Goal: Transaction & Acquisition: Purchase product/service

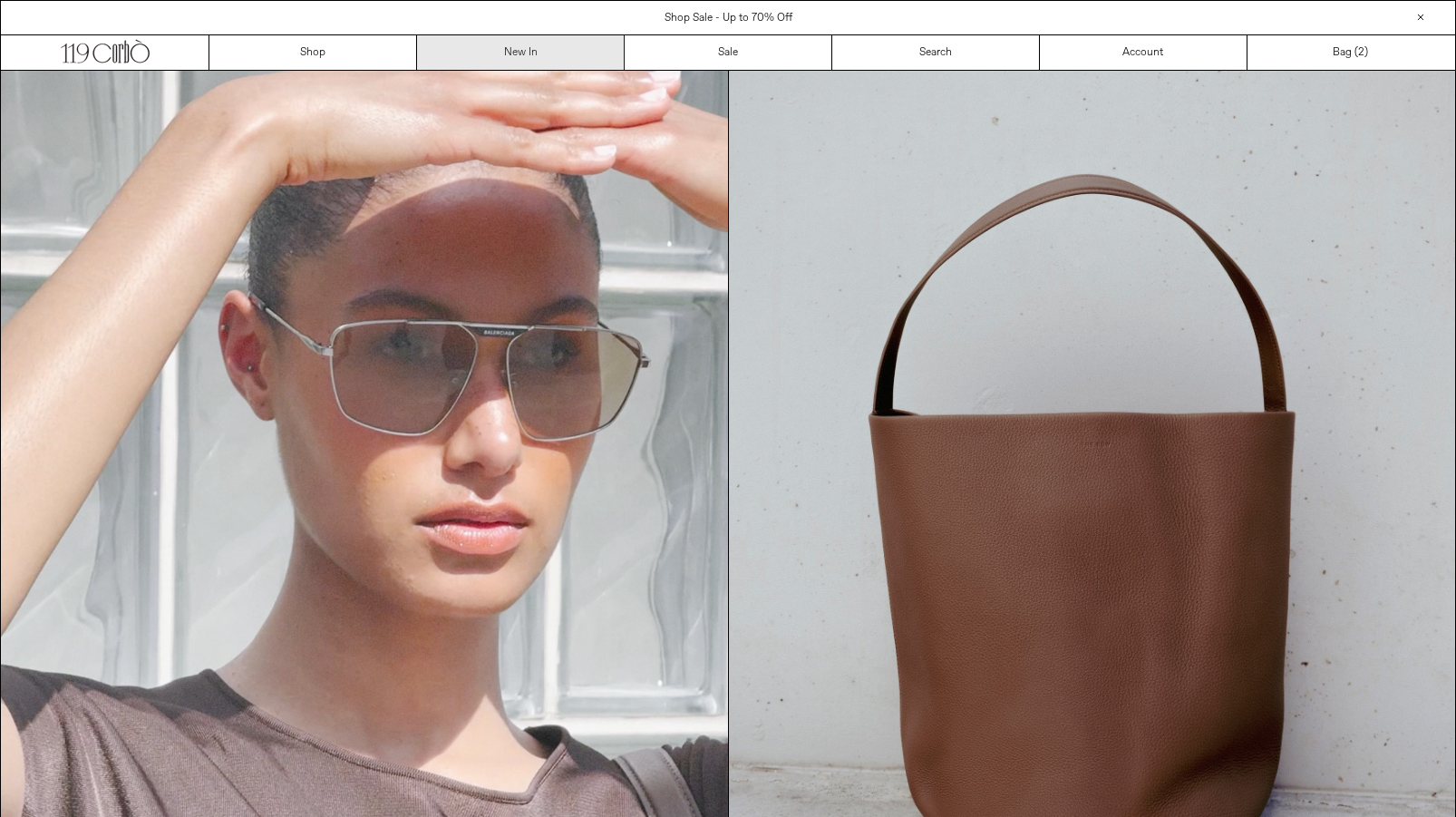
click at [545, 54] on link "New In" at bounding box center [521, 53] width 207 height 35
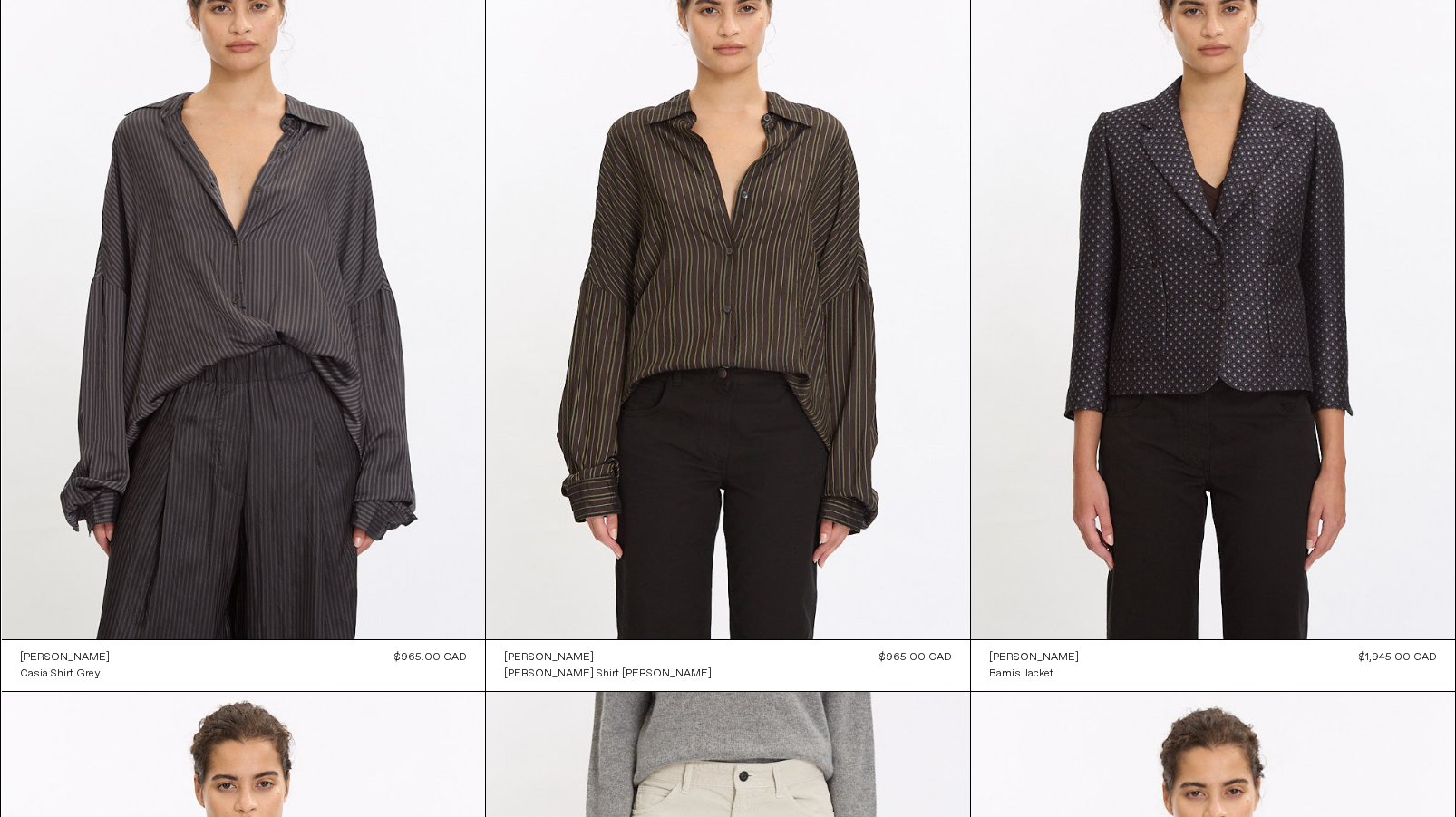
scroll to position [974, 0]
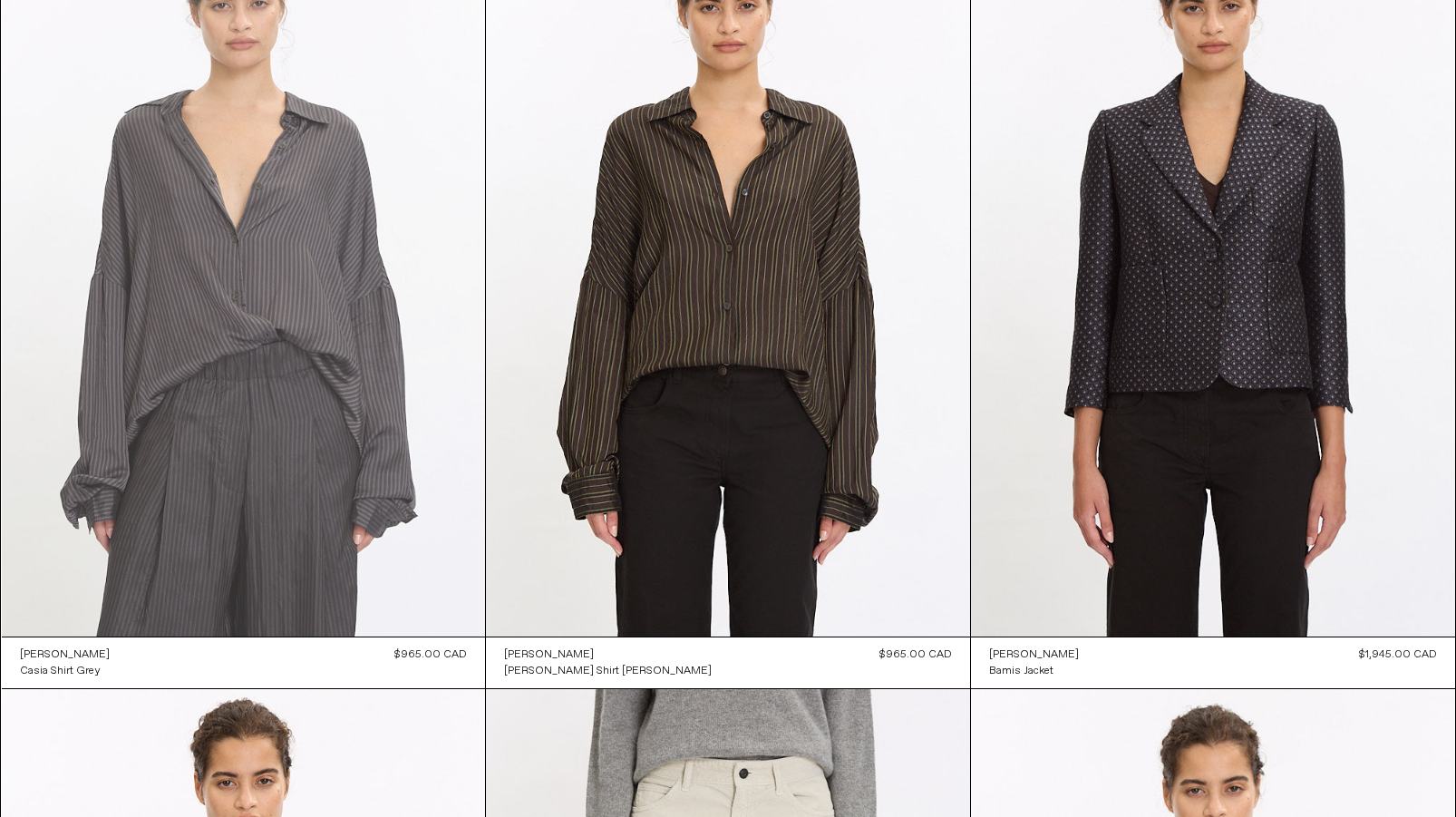
click at [331, 292] on at bounding box center [244, 273] width 484 height 725
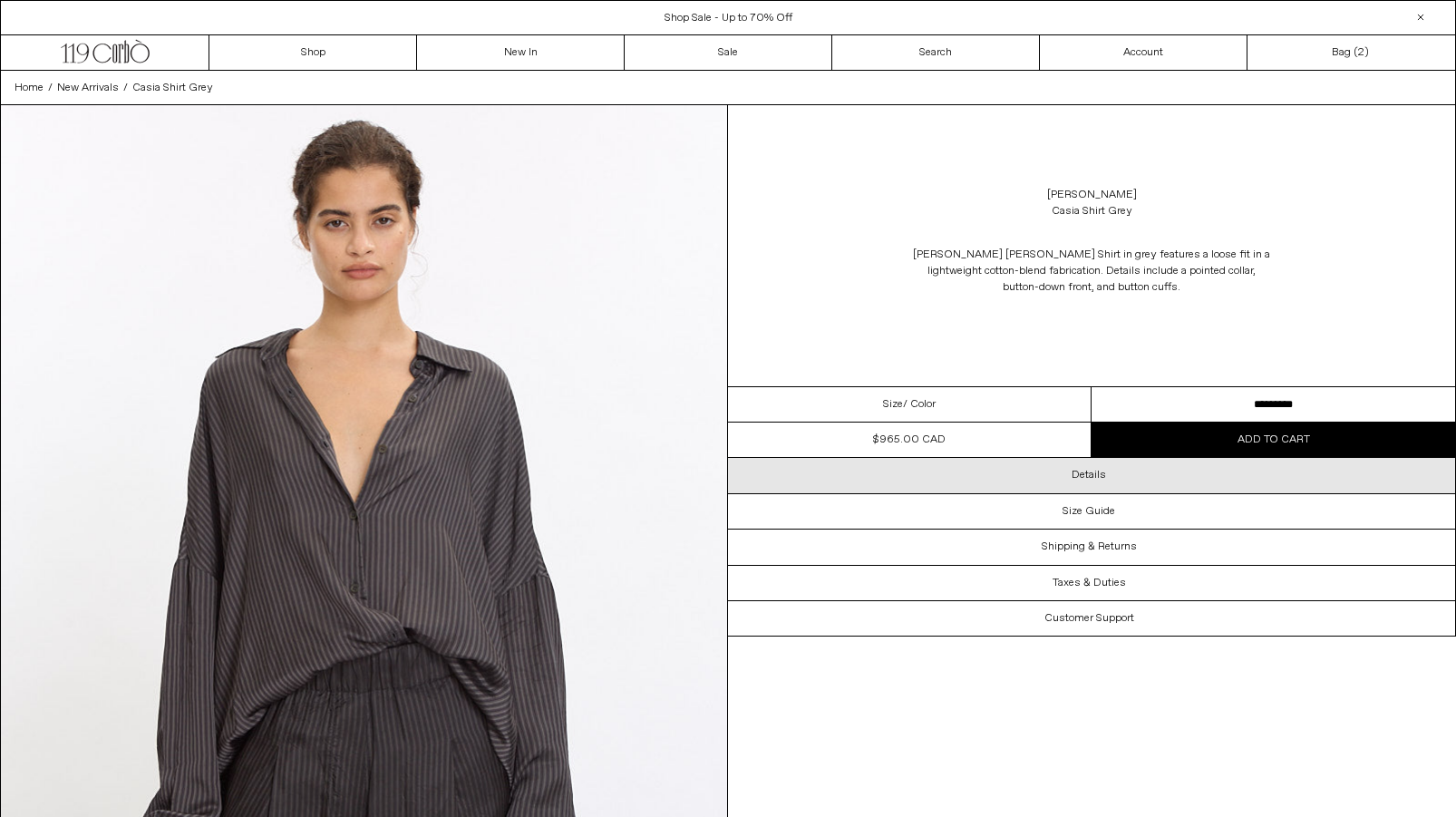
click at [980, 479] on div "Details" at bounding box center [1091, 475] width 727 height 35
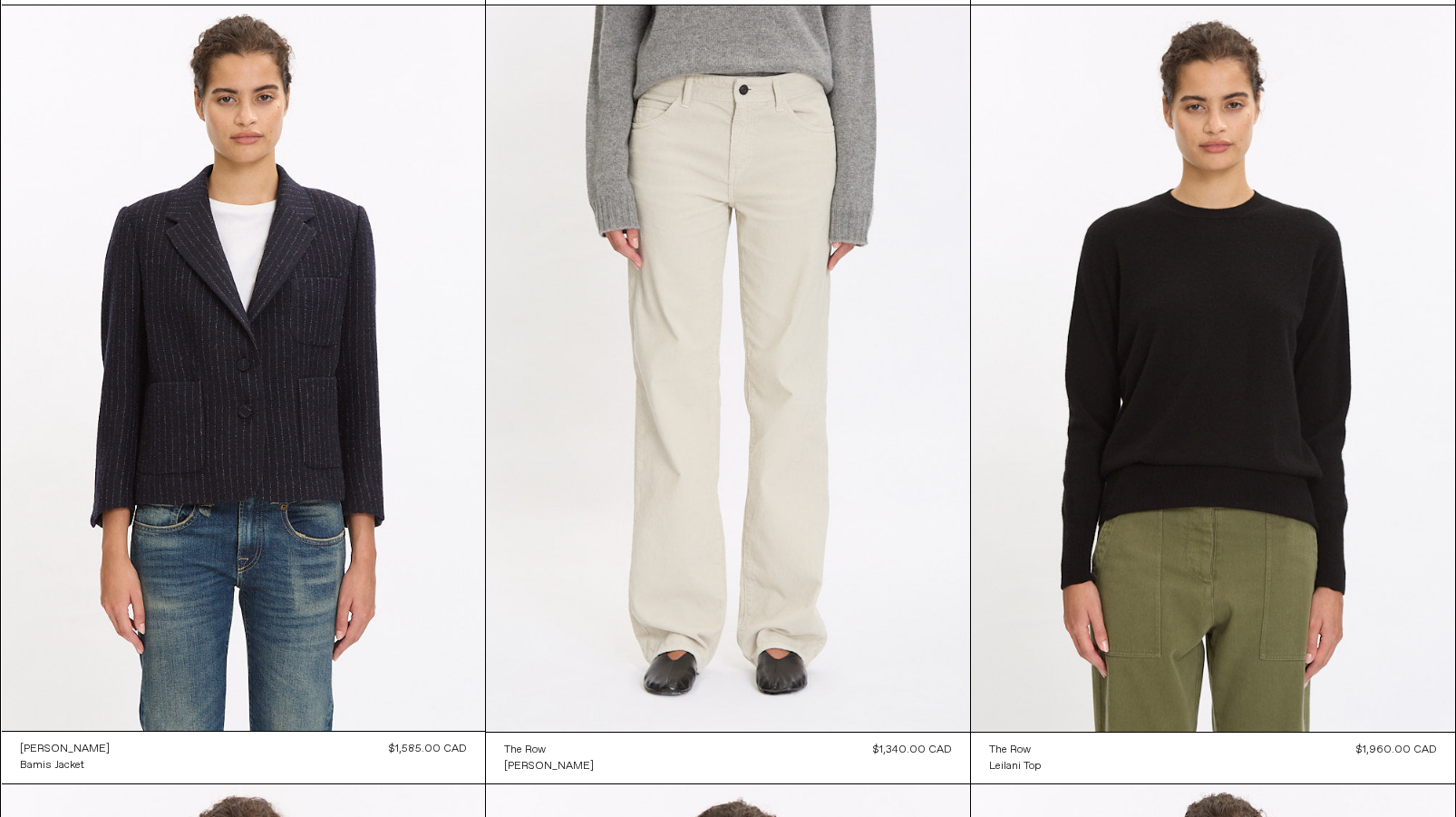
scroll to position [1658, 0]
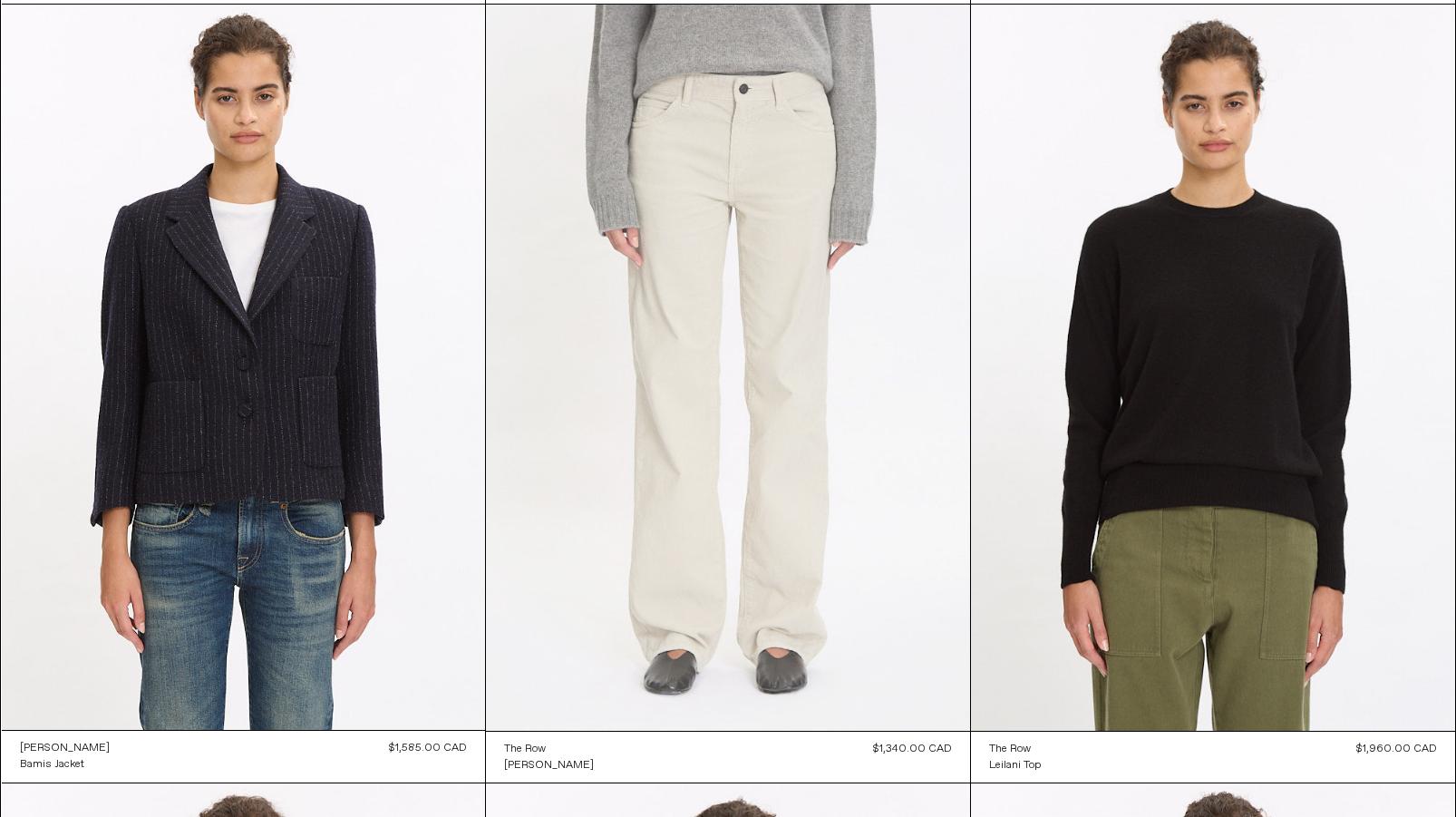
click at [781, 418] on at bounding box center [728, 368] width 484 height 726
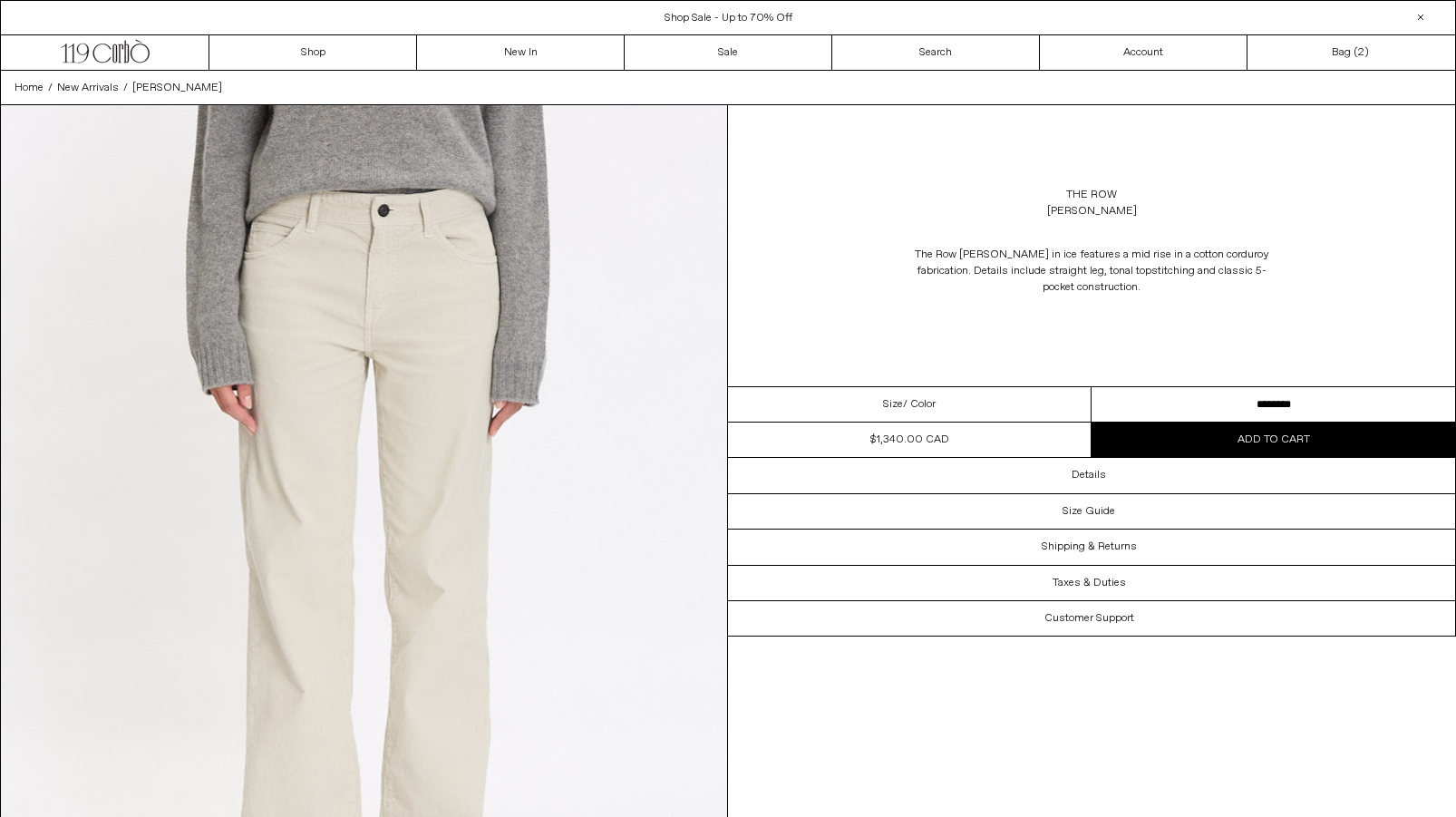
click at [1171, 401] on select "**********" at bounding box center [1274, 405] width 364 height 36
click at [125, 49] on icon at bounding box center [126, 52] width 5 height 23
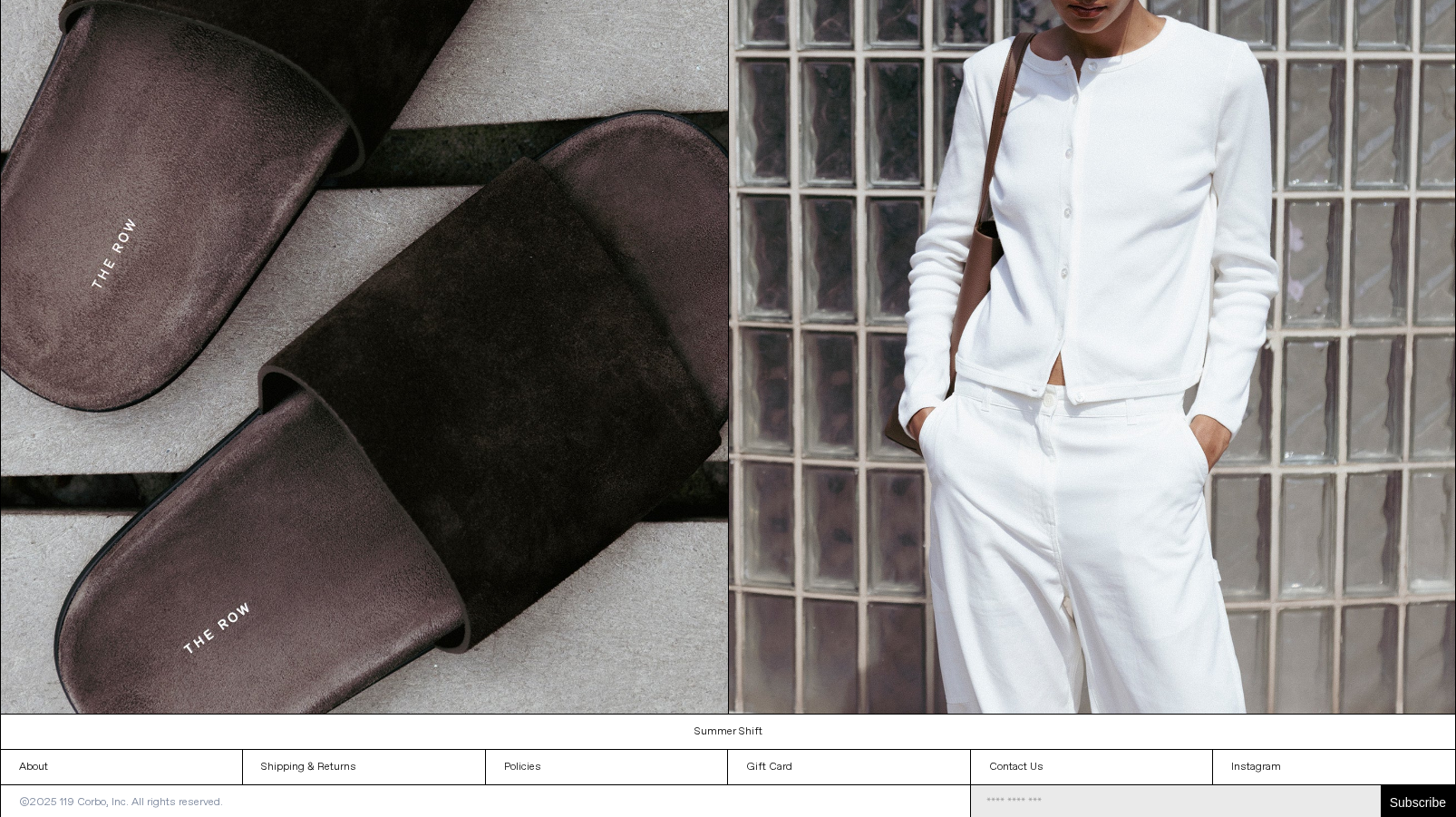
scroll to position [2199, 0]
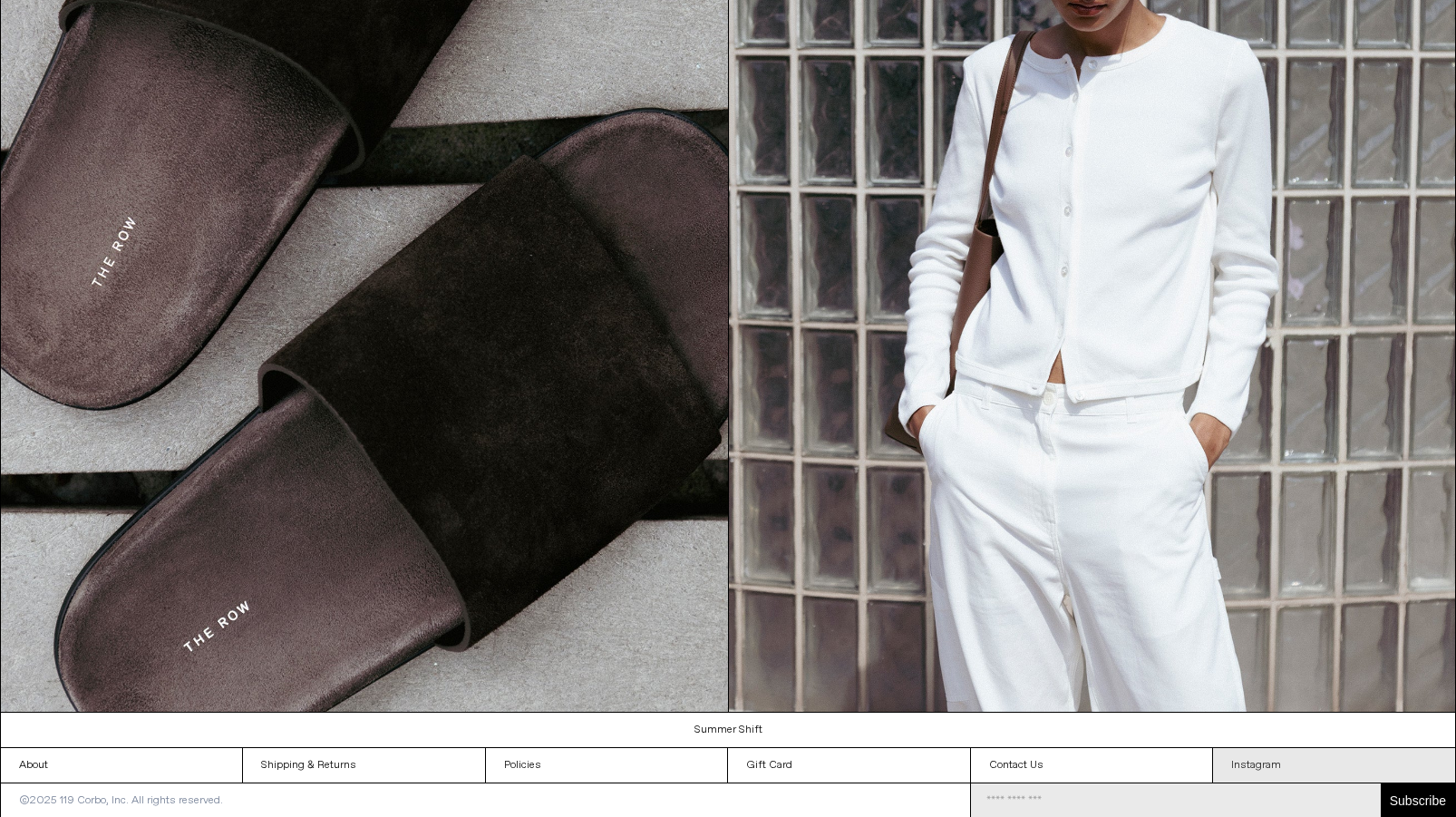
click at [1258, 765] on link "Instagram" at bounding box center [1334, 764] width 242 height 35
